Goal: Information Seeking & Learning: Learn about a topic

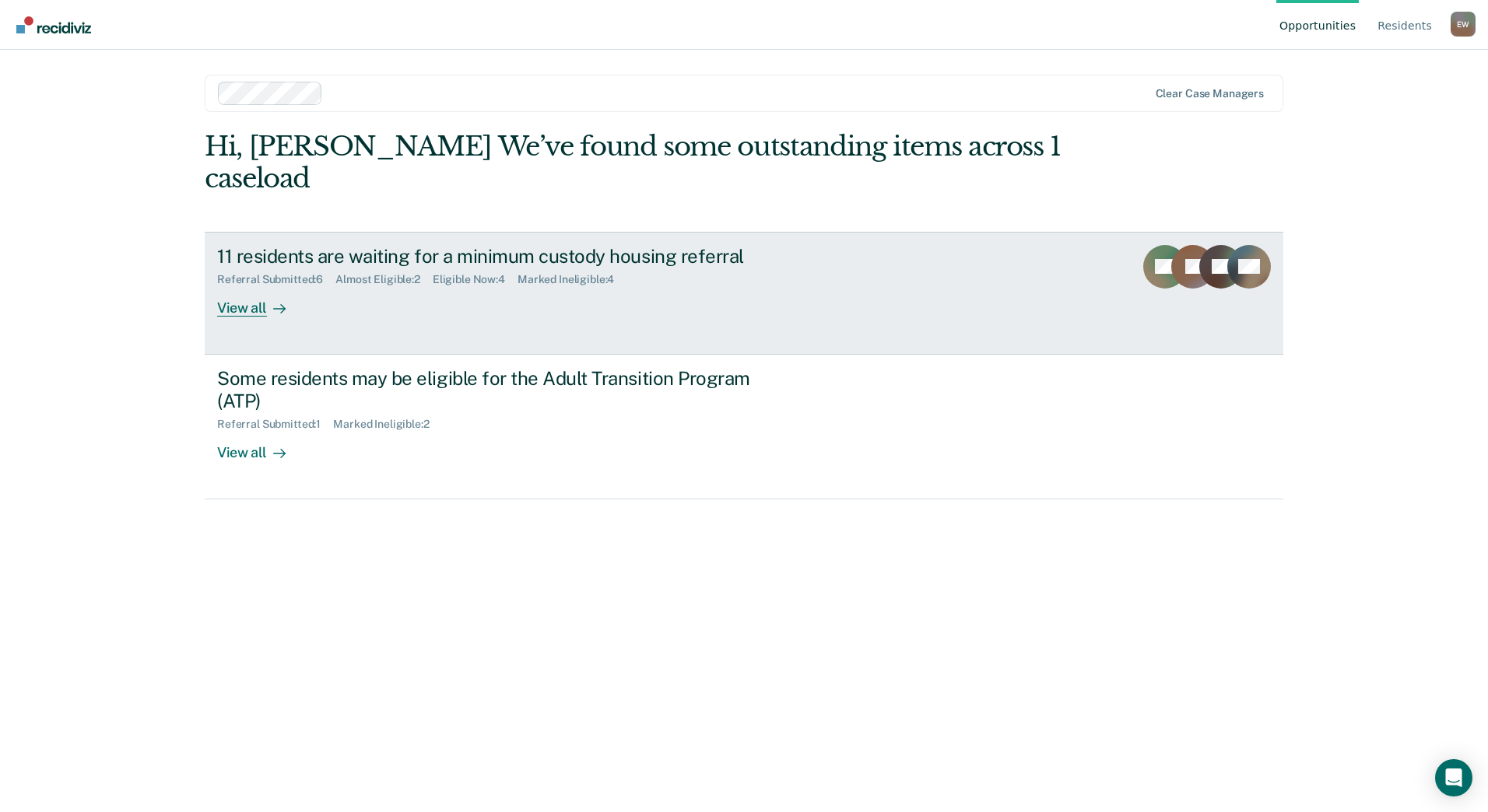
click at [266, 297] on div "View all" at bounding box center [260, 302] width 87 height 30
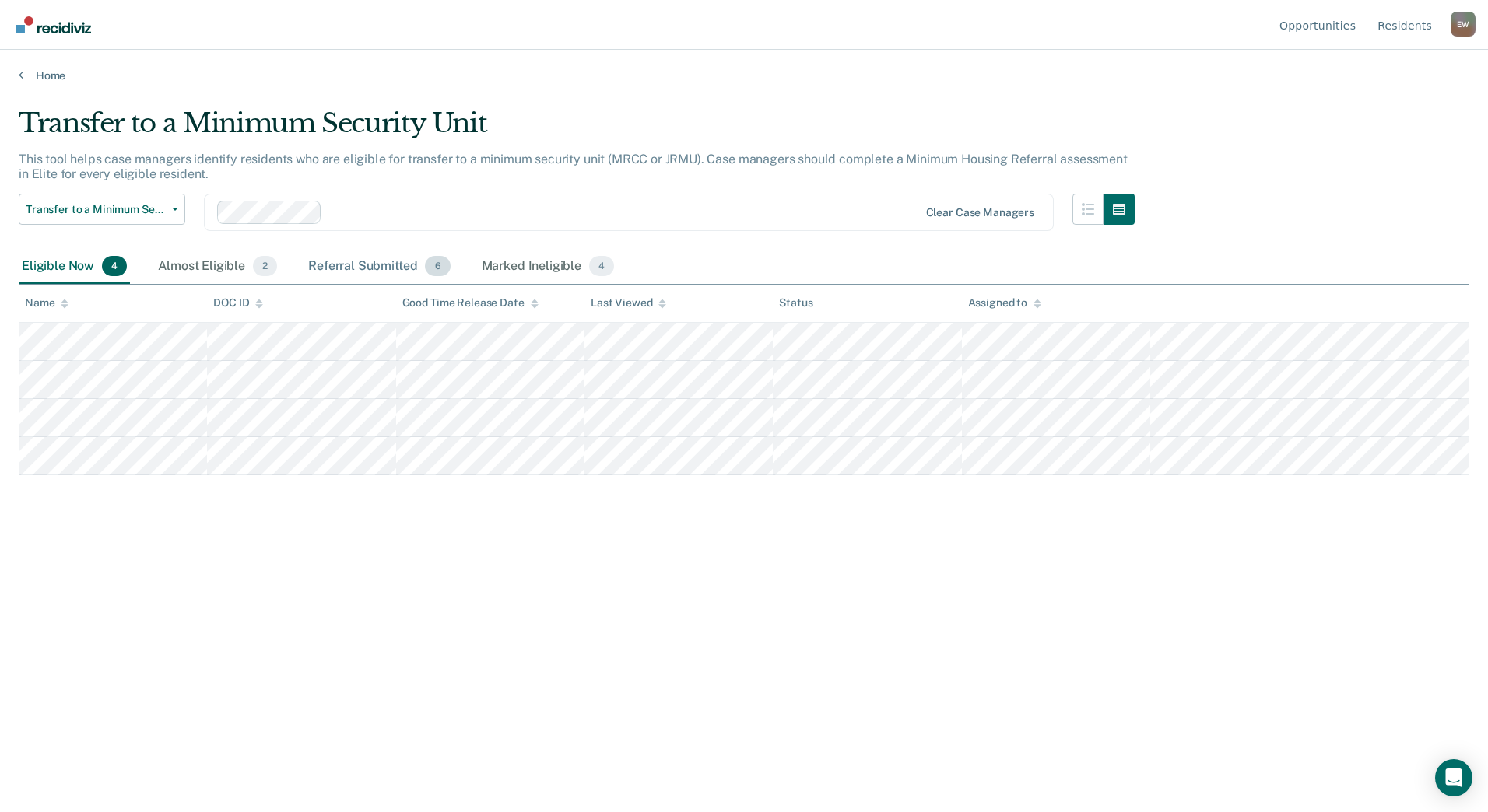
drag, startPoint x: 377, startPoint y: 261, endPoint x: 364, endPoint y: 263, distance: 13.2
click at [377, 261] on div "Referral Submitted 6" at bounding box center [379, 267] width 148 height 34
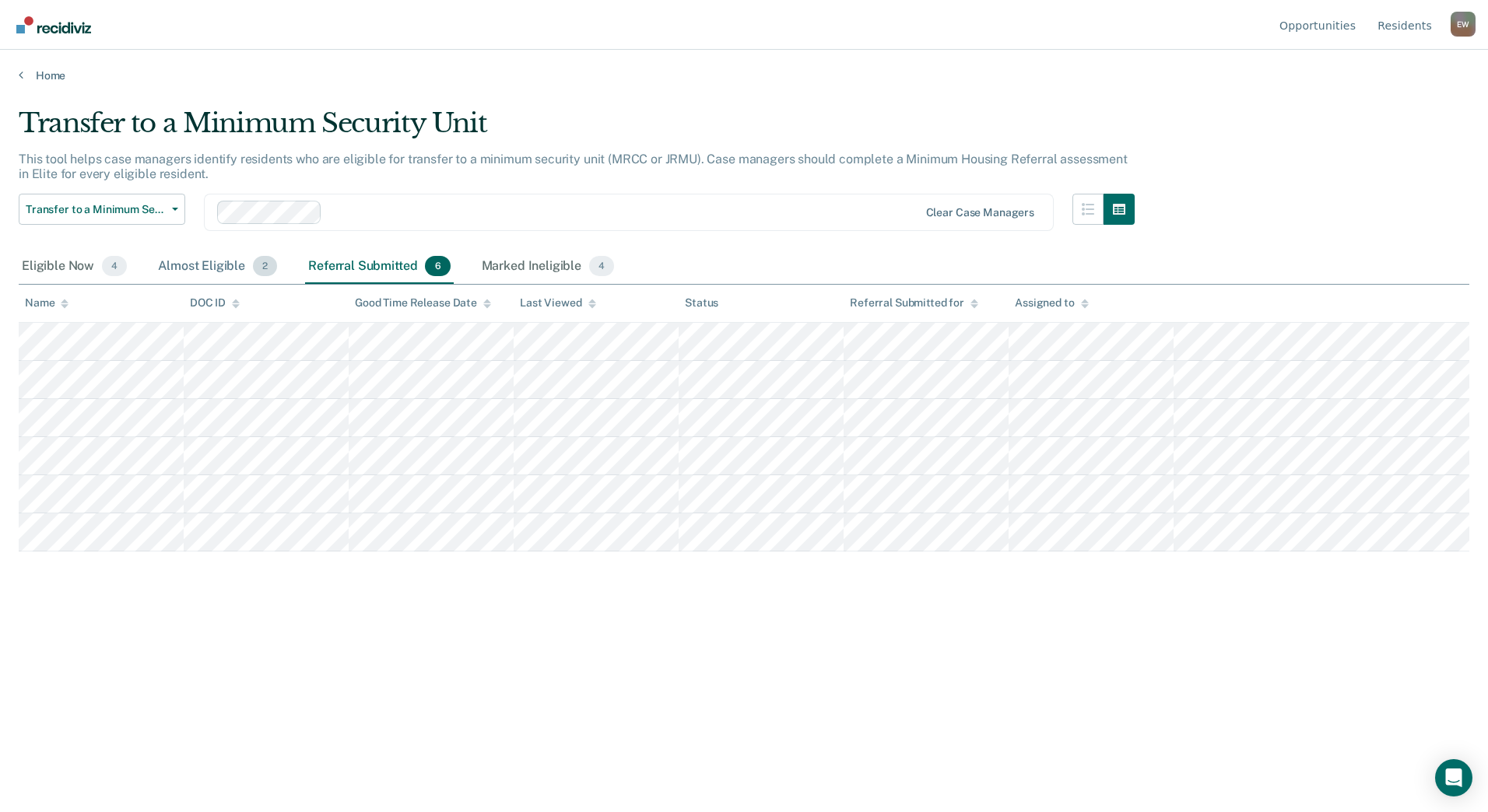
click at [219, 267] on div "Almost Eligible 2" at bounding box center [217, 267] width 125 height 34
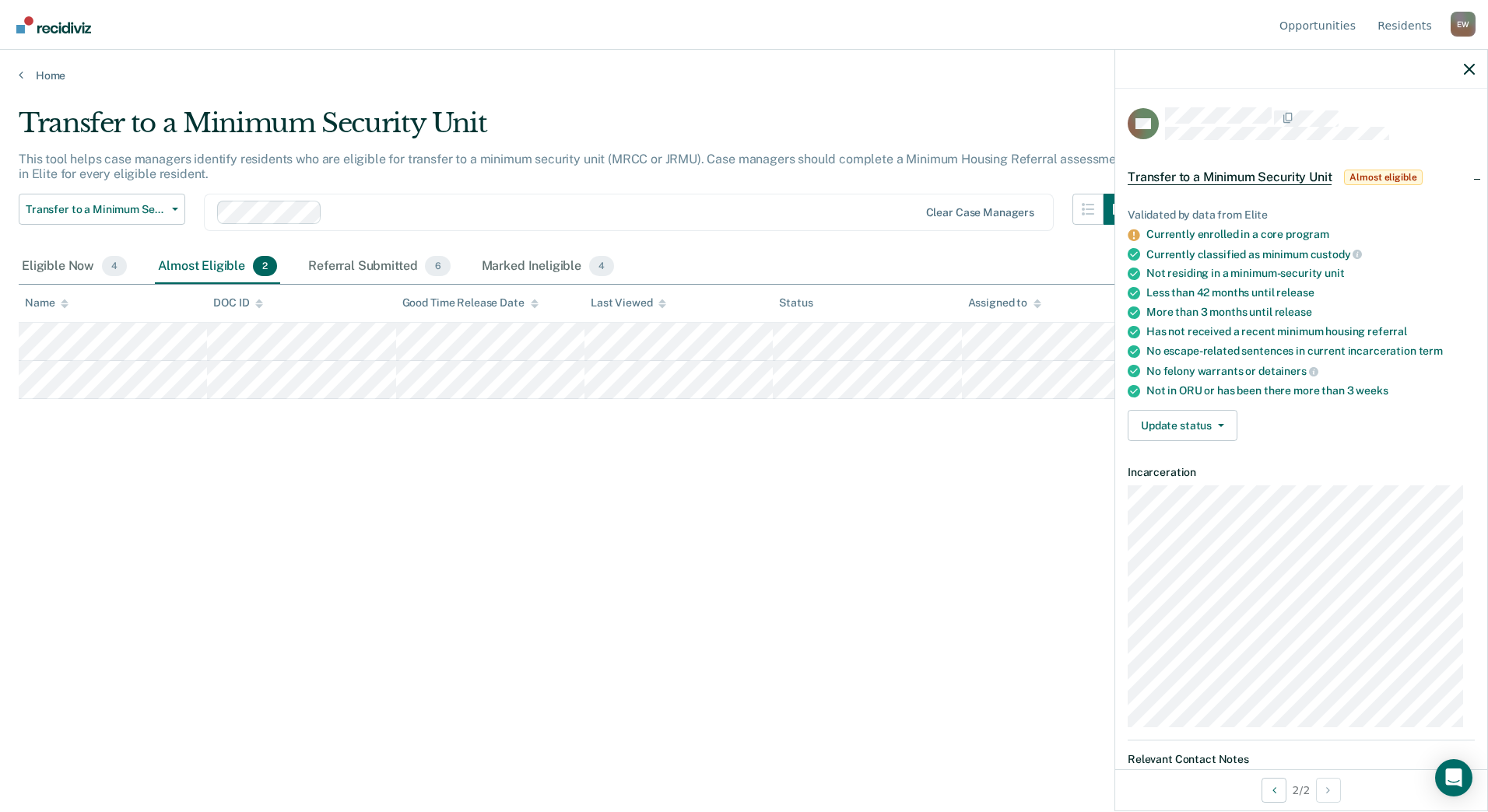
click at [735, 464] on div "Transfer to a Minimum Security Unit This tool helps case managers identify resi…" at bounding box center [743, 401] width 1450 height 589
click at [1462, 66] on div at bounding box center [1301, 69] width 372 height 39
click at [1470, 69] on icon "button" at bounding box center [1470, 70] width 11 height 11
click at [959, 541] on div "Transfer to a Minimum Security Unit This tool helps case managers identify resi…" at bounding box center [743, 401] width 1450 height 589
click at [428, 511] on div "Transfer to a Minimum Security Unit This tool helps case managers identify resi…" at bounding box center [743, 401] width 1450 height 589
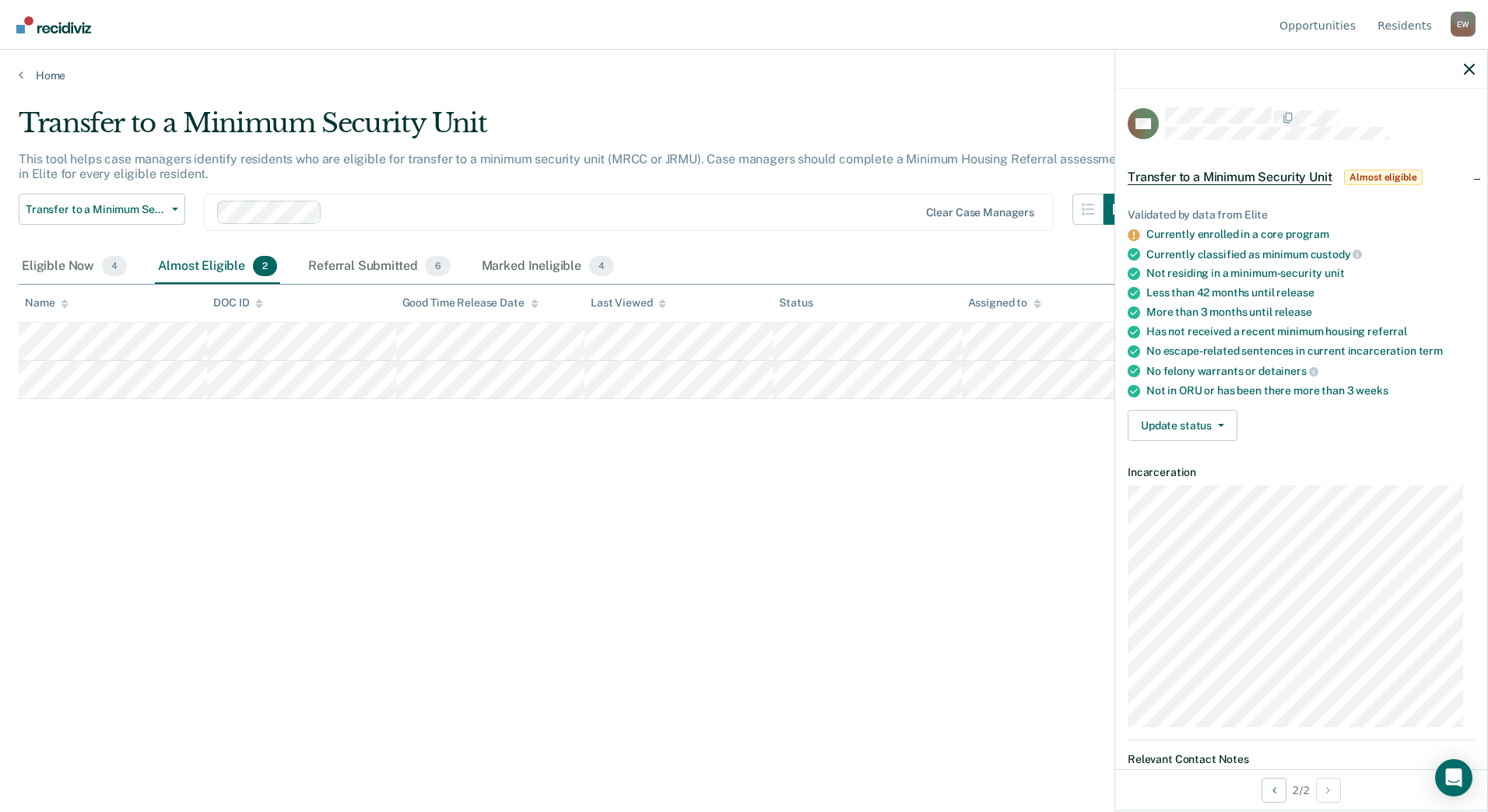
click at [428, 511] on div "Transfer to a Minimum Security Unit This tool helps case managers identify resi…" at bounding box center [743, 401] width 1450 height 589
click at [702, 510] on div "Transfer to a Minimum Security Unit This tool helps case managers identify resi…" at bounding box center [743, 401] width 1450 height 589
